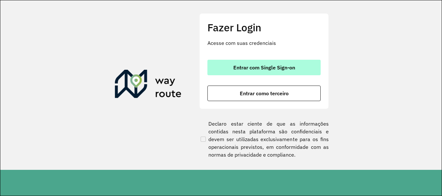
click at [253, 65] on span "Entrar com Single Sign-on" at bounding box center [264, 67] width 62 height 5
